Goal: Task Accomplishment & Management: Manage account settings

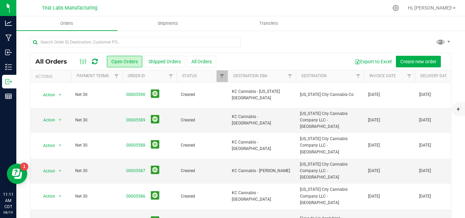
click at [262, 43] on div at bounding box center [240, 45] width 421 height 16
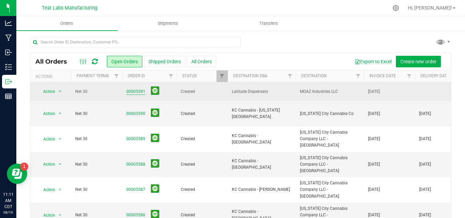
click at [140, 92] on link "00005591" at bounding box center [135, 91] width 19 height 6
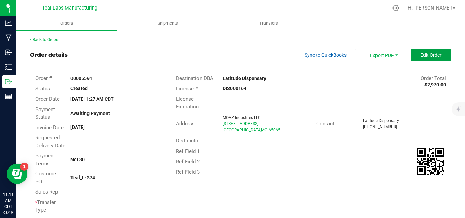
click at [420, 53] on span "Edit Order" at bounding box center [430, 54] width 21 height 5
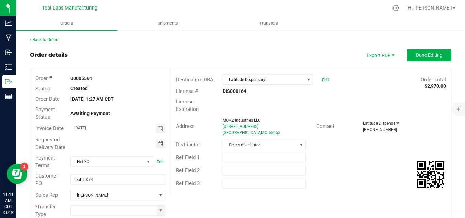
click at [158, 146] on span "Toggle calendar" at bounding box center [160, 143] width 5 height 5
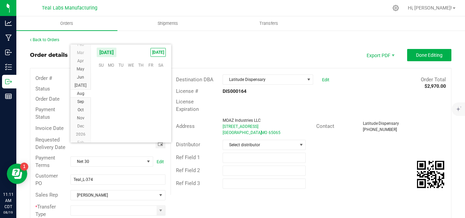
scroll to position [110252, 0]
click at [138, 107] on span "21" at bounding box center [141, 107] width 10 height 11
type input "08/21/2025"
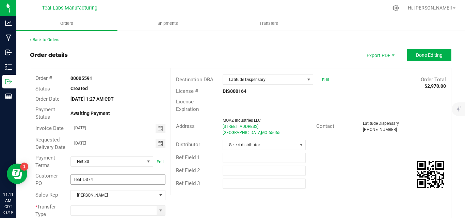
scroll to position [68, 0]
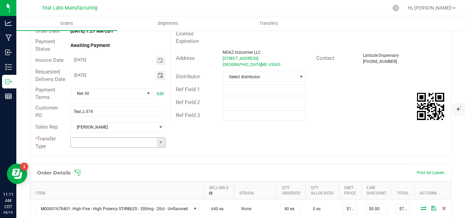
click at [161, 147] on span at bounding box center [160, 143] width 9 height 10
click at [137, 181] on li "Unaffiliated Transfer" at bounding box center [116, 186] width 93 height 12
type input "Unaffiliated Transfer"
click at [284, 143] on div "Order # 00005591 Status Created Order Date Aug 19, 2025 1:27 AM CDT Payment Sta…" at bounding box center [240, 78] width 420 height 156
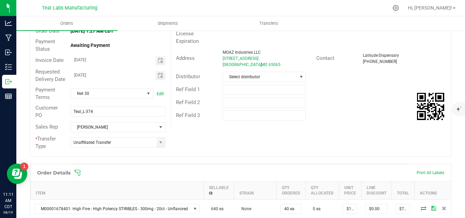
click at [390, 137] on div "Order # 00005591 Status Created Order Date Aug 19, 2025 1:27 AM CDT Payment Sta…" at bounding box center [240, 78] width 420 height 156
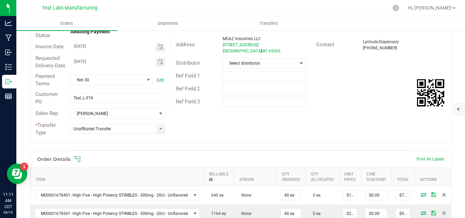
scroll to position [188, 0]
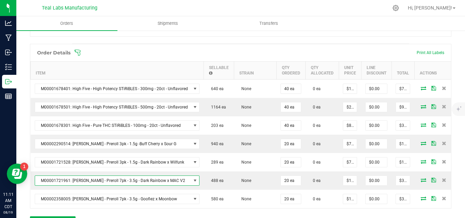
click at [67, 185] on span "M00001721961: Kusch - Preroll 7pk - 3.5g - Dark Rainbow x MAC V2" at bounding box center [113, 181] width 156 height 10
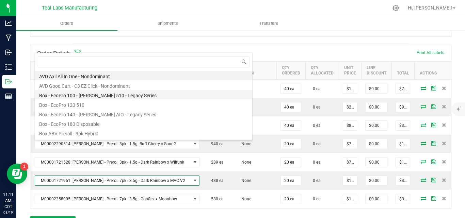
click at [69, 97] on li "Box - EcoPro 100 - Kusch 510 - Legacy Series" at bounding box center [143, 95] width 217 height 10
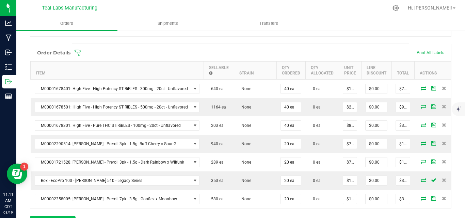
scroll to position [329, 0]
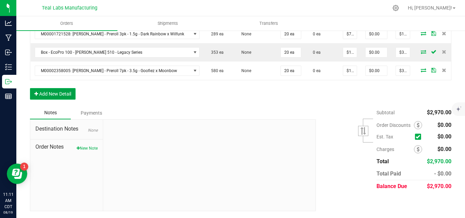
click at [58, 92] on button "Add New Detail" at bounding box center [53, 94] width 46 height 12
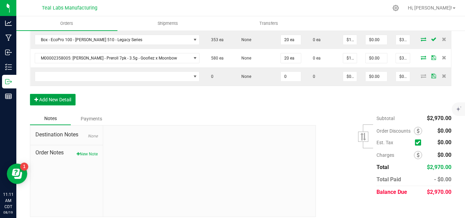
click at [65, 105] on button "Add New Detail" at bounding box center [53, 100] width 46 height 12
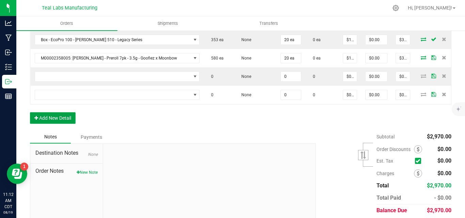
click at [62, 124] on button "Add New Detail" at bounding box center [53, 118] width 46 height 12
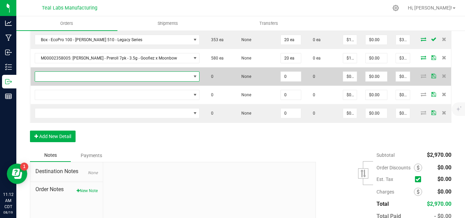
click at [58, 81] on span "NO DATA FOUND" at bounding box center [113, 77] width 156 height 10
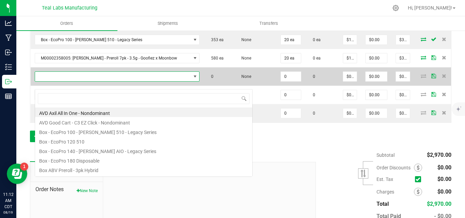
scroll to position [10, 162]
type input "stir"
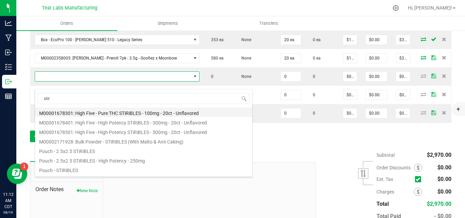
click at [159, 113] on li "M00001678301: High Five - Pure THC STiRiBLES - 100mg - 20ct - Unflavored" at bounding box center [143, 112] width 217 height 10
type input "0 ea"
type input "$9.00000"
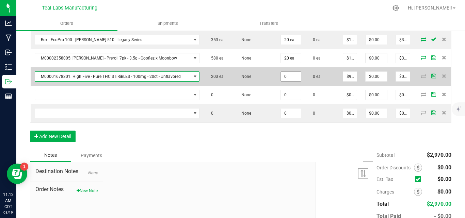
click at [292, 81] on input "0" at bounding box center [291, 77] width 20 height 10
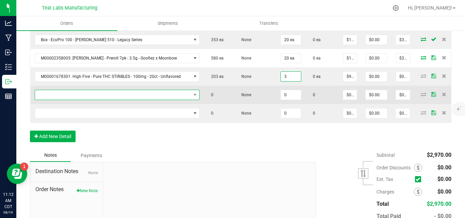
type input "3 ea"
type input "$27.00"
click at [138, 100] on span "NO DATA FOUND" at bounding box center [113, 95] width 156 height 10
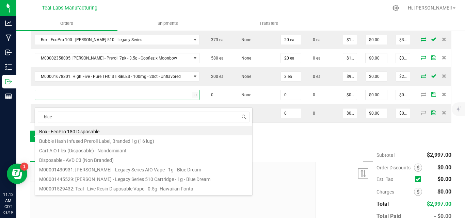
type input "black"
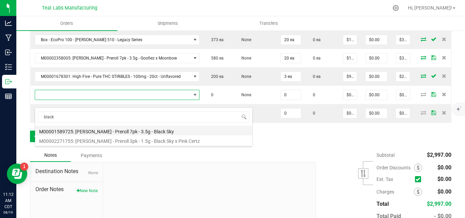
click at [134, 131] on li "M00001589725: Kusch - Preroll 7pk - 3.5g - Black Sky" at bounding box center [143, 131] width 217 height 10
type input "0 ea"
type input "$18.00000"
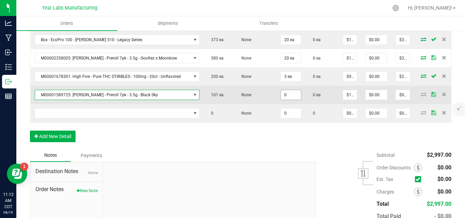
click at [294, 100] on input "0" at bounding box center [291, 95] width 20 height 10
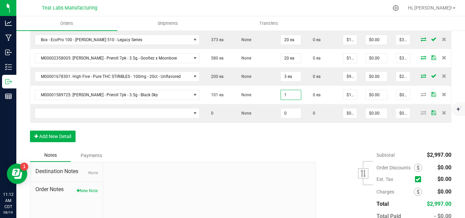
type input "1 ea"
type input "$18.00"
click at [242, 149] on div "Order Details Print All Labels Item Sellable Strain Qty Ordered Qty Allocated U…" at bounding box center [240, 26] width 421 height 246
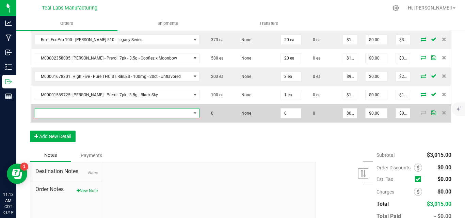
click at [103, 118] on span "NO DATA FOUND" at bounding box center [113, 114] width 156 height 10
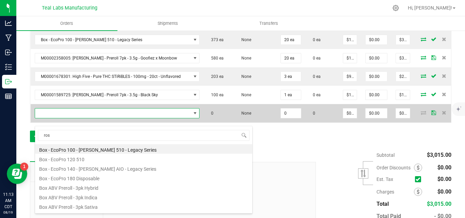
type input "rose"
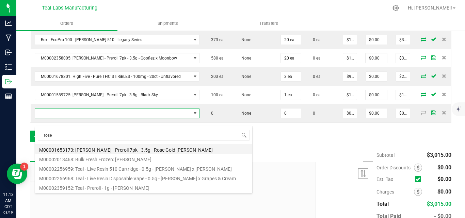
click at [118, 153] on li "M00001653173: Kusch - Preroll 7pk - 3.5g - Rose Gold Runtz" at bounding box center [143, 149] width 217 height 10
type input "0 ea"
type input "$18.00000"
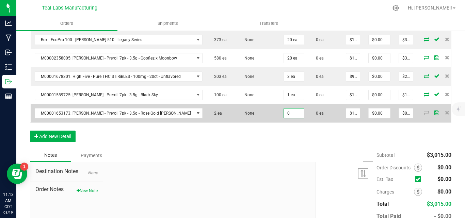
click at [286, 118] on input "0" at bounding box center [294, 114] width 20 height 10
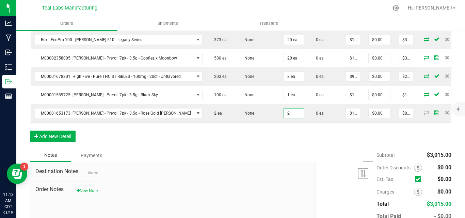
type input "2 ea"
type input "$36.00"
click at [325, 149] on div "Order Details Print All Labels Item Sellable Strain Qty Ordered Qty Allocated U…" at bounding box center [240, 26] width 421 height 246
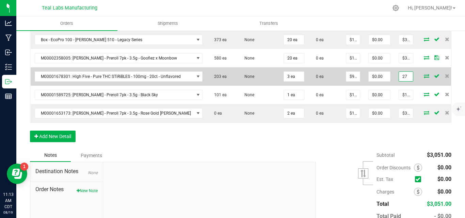
click at [400, 81] on input "27" at bounding box center [406, 77] width 14 height 10
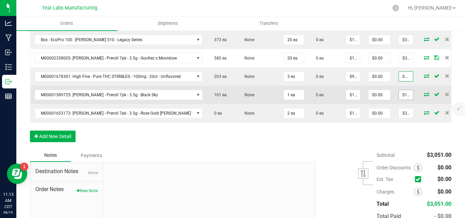
type input "0.03"
type input "$0.01000"
type input "$0.03"
click at [403, 99] on input "18" at bounding box center [406, 95] width 14 height 10
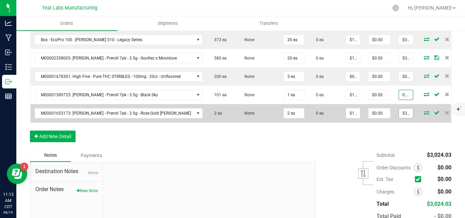
type input "0.01"
type input "$0.01000"
type input "$0.01"
click at [402, 118] on input "36" at bounding box center [406, 114] width 14 height 10
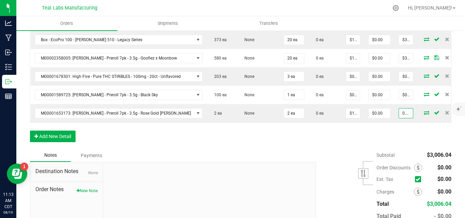
type input "0.02"
type input "$0.01000"
type input "$0.02"
click at [404, 149] on div "Order Details Print All Labels Item Sellable Strain Qty Ordered Qty Allocated U…" at bounding box center [240, 26] width 421 height 246
click at [367, 143] on div "Order Details Print All Labels Item Sellable Strain Qty Ordered Qty Allocated U…" at bounding box center [240, 26] width 421 height 246
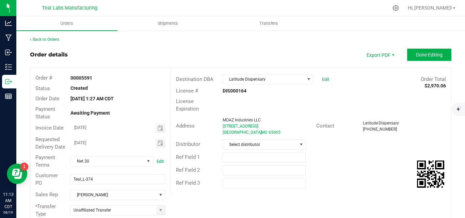
scroll to position [0, 0]
click at [440, 55] on button "Done Editing" at bounding box center [429, 55] width 44 height 12
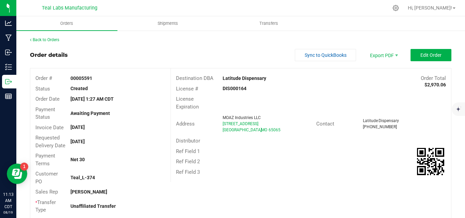
drag, startPoint x: 269, startPoint y: 80, endPoint x: 218, endPoint y: 79, distance: 51.1
click at [218, 79] on div "Latitude Dispensary" at bounding box center [275, 78] width 117 height 7
copy strong "Latitude Dispensary"
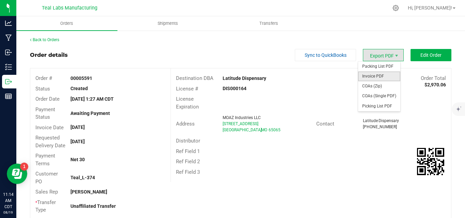
click at [382, 79] on span "Invoice PDF" at bounding box center [379, 76] width 42 height 10
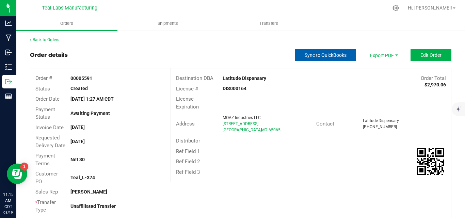
click at [336, 55] on span "Sync to QuickBooks" at bounding box center [325, 54] width 42 height 5
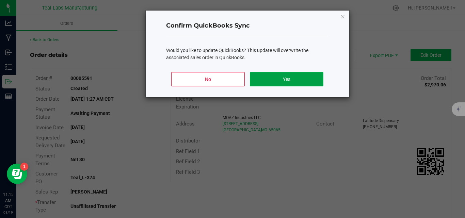
click at [301, 78] on button "Yes" at bounding box center [286, 79] width 73 height 14
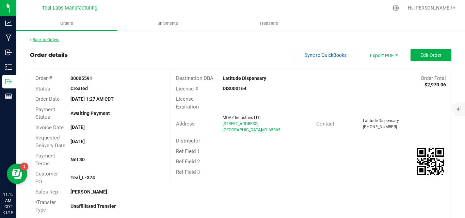
click at [53, 40] on link "Back to Orders" at bounding box center [44, 39] width 29 height 5
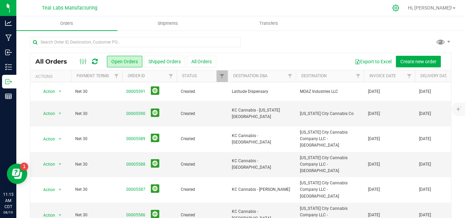
click at [399, 9] on icon at bounding box center [395, 7] width 7 height 7
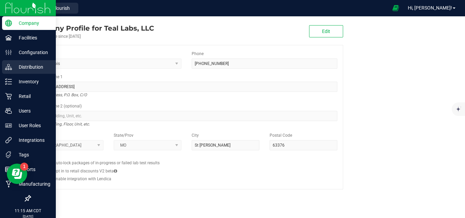
click at [9, 66] on icon at bounding box center [8, 67] width 7 height 7
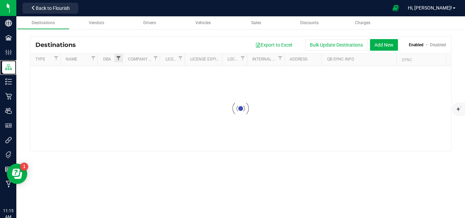
drag, startPoint x: 30, startPoint y: 68, endPoint x: 118, endPoint y: 59, distance: 88.2
click at [0, 0] on p "Distribution" at bounding box center [0, 0] width 0 height 0
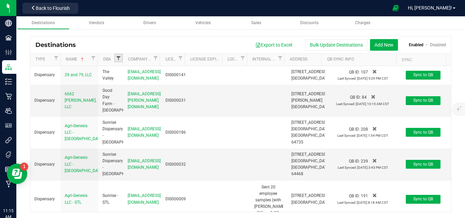
click at [118, 59] on span "Filter" at bounding box center [118, 57] width 5 height 5
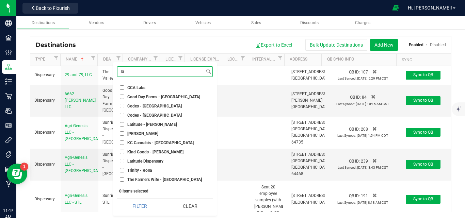
type input "la"
click at [122, 162] on input "Latitude Dispensary" at bounding box center [122, 161] width 4 height 4
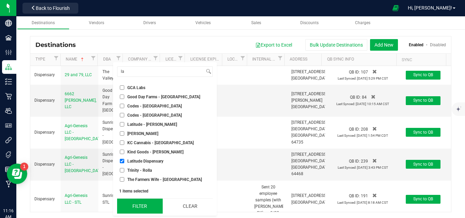
click at [136, 207] on button "Filter" at bounding box center [139, 206] width 45 height 15
checkbox input "true"
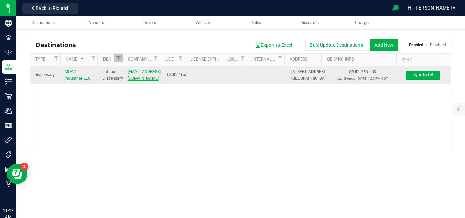
click at [151, 81] on span "accounting@latitudedispensary.com" at bounding box center [144, 74] width 33 height 11
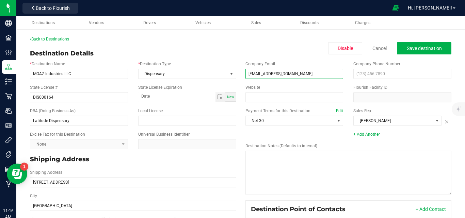
drag, startPoint x: 320, startPoint y: 74, endPoint x: 242, endPoint y: 72, distance: 78.6
click at [242, 72] on div "Company Email accounting@latitudedispensary.com" at bounding box center [294, 70] width 108 height 18
